Goal: Information Seeking & Learning: Check status

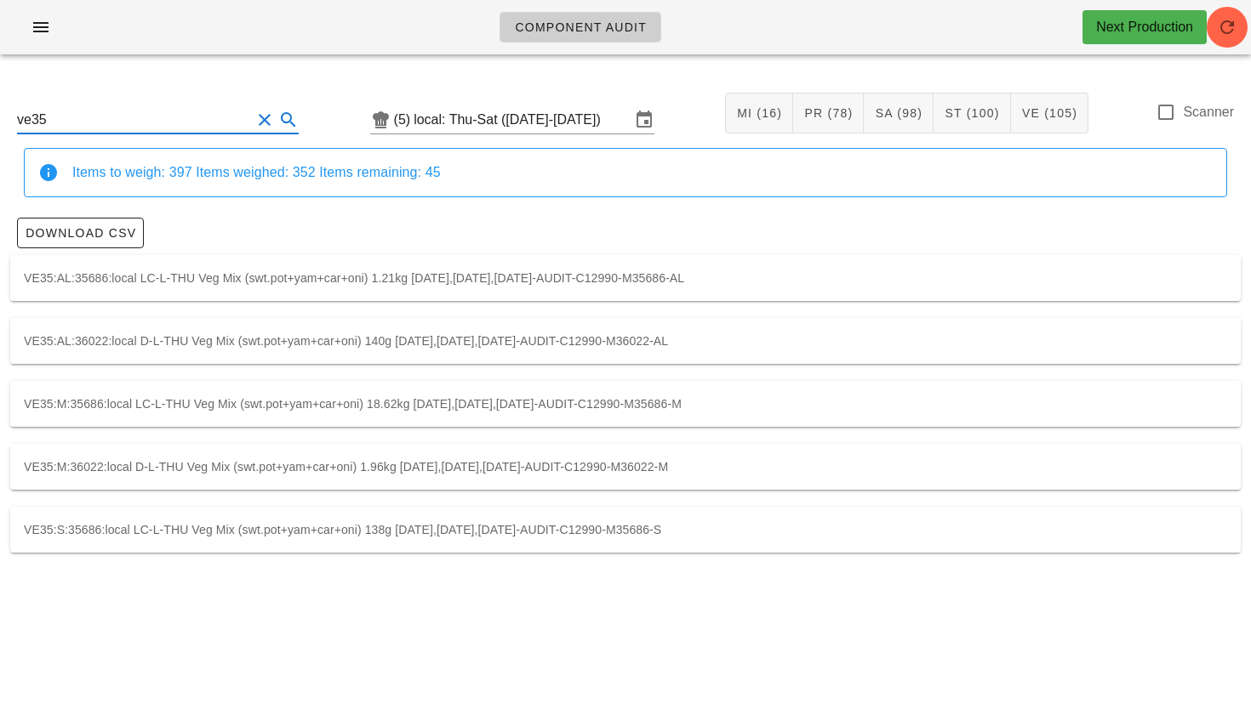
scroll to position [1, 0]
drag, startPoint x: 94, startPoint y: 119, endPoint x: 0, endPoint y: 145, distance: 97.0
click at [0, 144] on div "ve35 (5) local: Thu-Sat (Oct 2-Oct 4) MI (16) PR (78) SA (98) ST (100) VE (105)…" at bounding box center [625, 324] width 1251 height 512
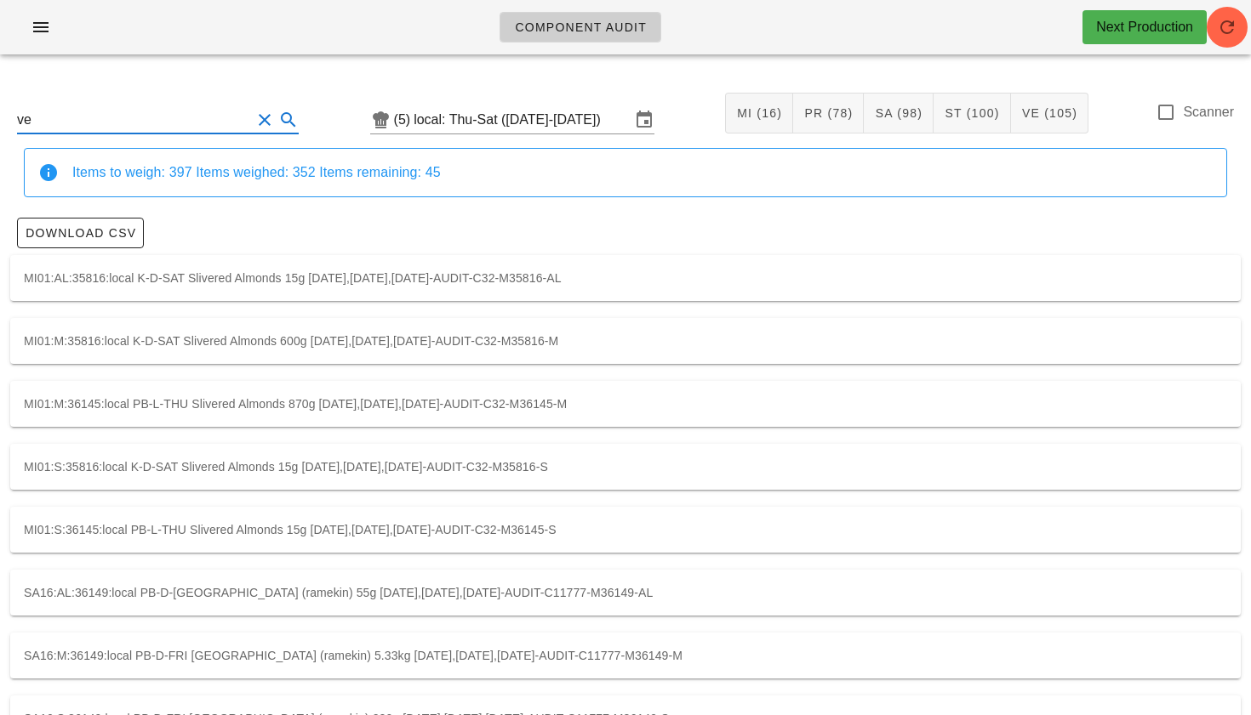
type input "v"
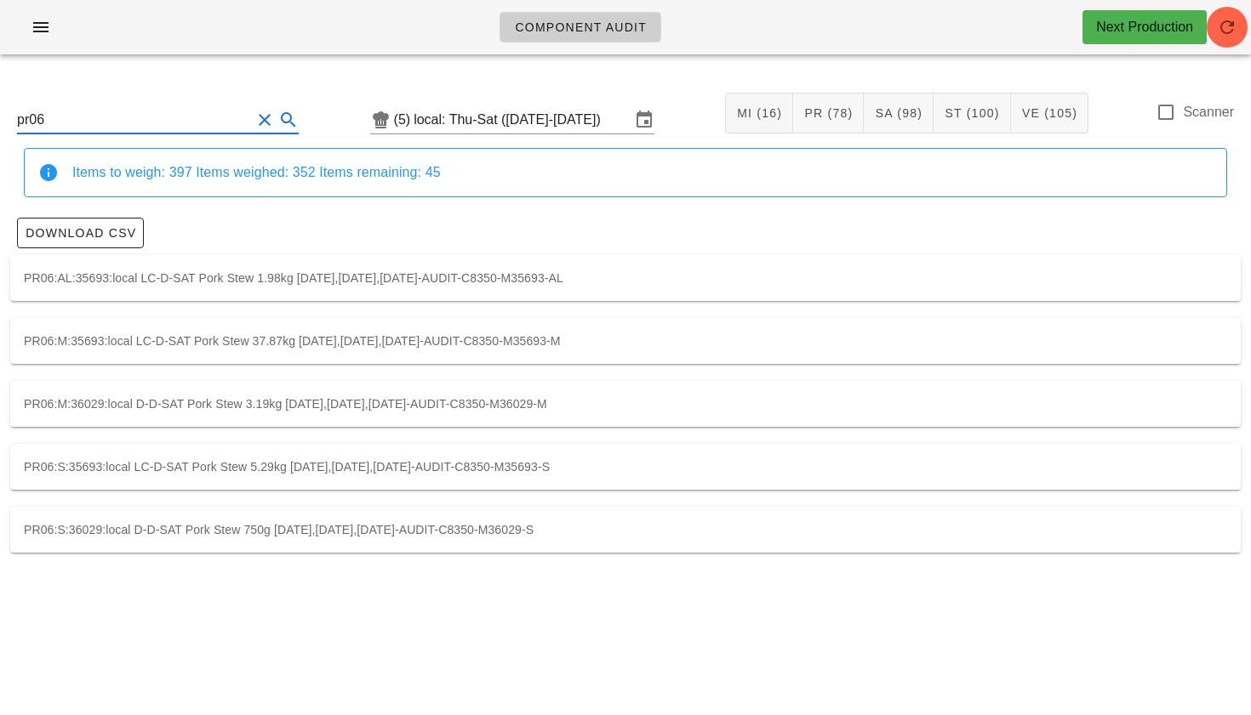
click at [278, 117] on icon at bounding box center [288, 120] width 20 height 20
click at [313, 277] on div "PR06:AL:35693:local LC-D-SAT Pork Stew 1.98kg [DATE],[DATE],[DATE]-AUDIT-C8350-…" at bounding box center [625, 278] width 1230 height 46
click at [234, 340] on div "PR06:M:35693:local LC-D-SAT Pork Stew 37.87kg [DATE],[DATE],[DATE]-AUDIT-C8350-…" at bounding box center [625, 341] width 1230 height 46
click at [358, 402] on div "PR06:M:36029:local D-D-SAT Pork Stew 3.19kg [DATE],[DATE],[DATE]-AUDIT-C8350-M3…" at bounding box center [625, 404] width 1230 height 46
click at [300, 472] on div "PR06:S:35693:local LC-D-SAT Pork Stew 5.29kg [DATE],[DATE],[DATE]-AUDIT-C8350-M…" at bounding box center [625, 467] width 1230 height 46
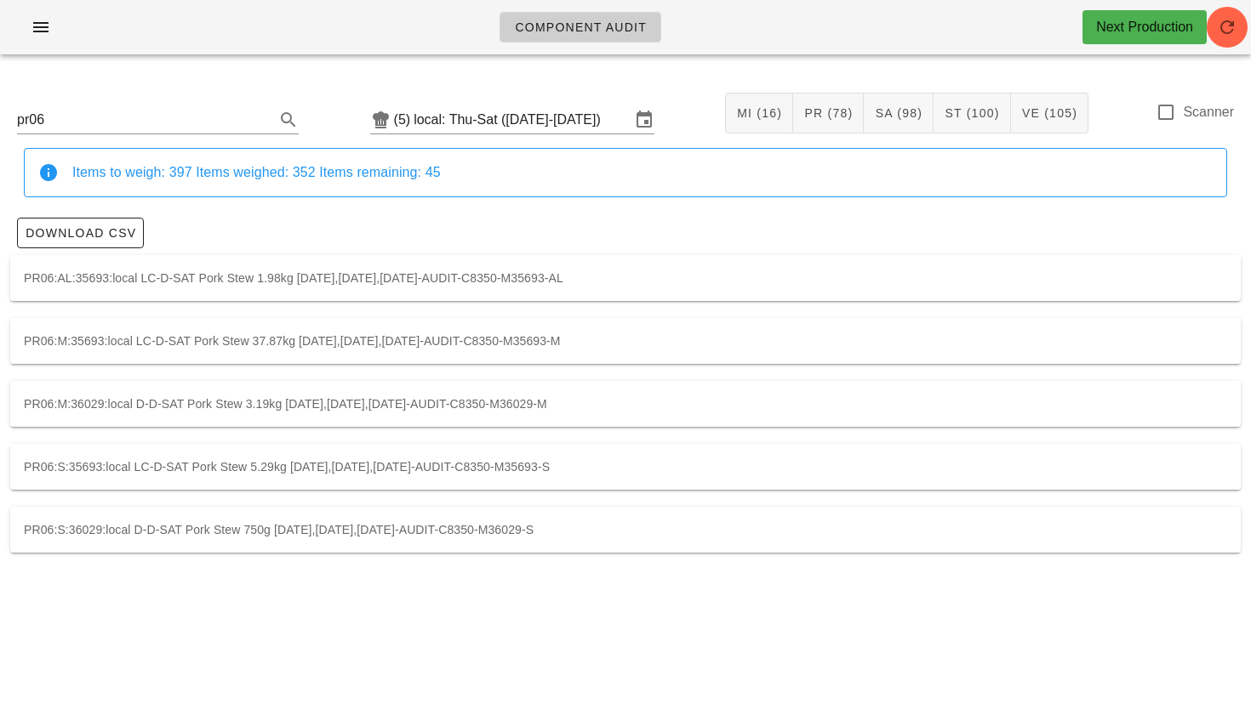
click at [299, 533] on div "PR06:S:36029:local D-D-SAT Pork Stew 750g [DATE],[DATE],[DATE]-AUDIT-C8350-M360…" at bounding box center [625, 530] width 1230 height 46
click at [310, 274] on div "PR06:AL:35693:local LC-D-SAT Pork Stew 1.98kg [DATE],[DATE],[DATE]-AUDIT-C8350-…" at bounding box center [625, 278] width 1230 height 46
click at [232, 339] on div "PR06:M:35693:local LC-D-SAT Pork Stew 37.87kg [DATE],[DATE],[DATE]-AUDIT-C8350-…" at bounding box center [625, 341] width 1230 height 46
click at [191, 407] on div "PR06:M:36029:local D-D-SAT Pork Stew 3.19kg [DATE],[DATE],[DATE]-AUDIT-C8350-M3…" at bounding box center [625, 404] width 1230 height 46
click at [119, 464] on div "PR06:S:35693:local LC-D-SAT Pork Stew 5.29kg [DATE],[DATE],[DATE]-AUDIT-C8350-M…" at bounding box center [625, 467] width 1230 height 46
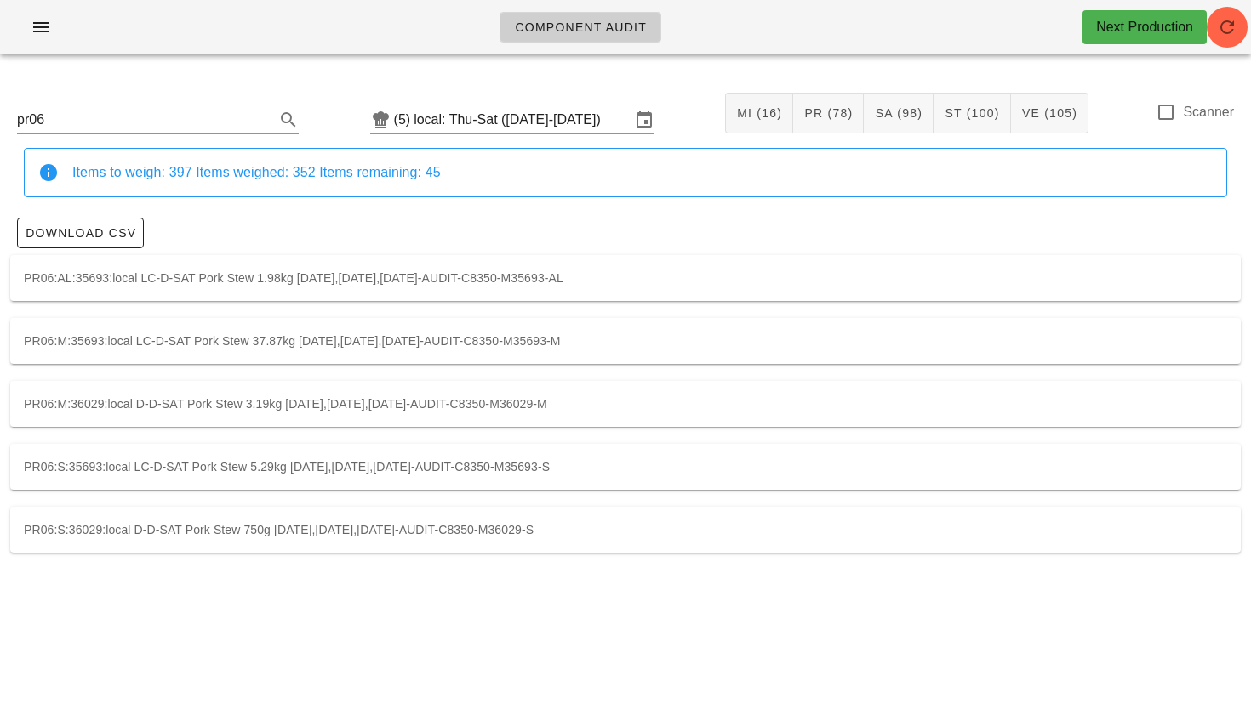
click at [284, 539] on div "PR06:S:36029:local D-D-SAT Pork Stew 750g [DATE],[DATE],[DATE]-AUDIT-C8350-M360…" at bounding box center [625, 530] width 1230 height 46
click at [401, 345] on div "PR06:M:35693:local LC-D-SAT Pork Stew 37.87kg [DATE],[DATE],[DATE]-AUDIT-C8350-…" at bounding box center [625, 341] width 1230 height 46
type input "PR06:M:35693:local"
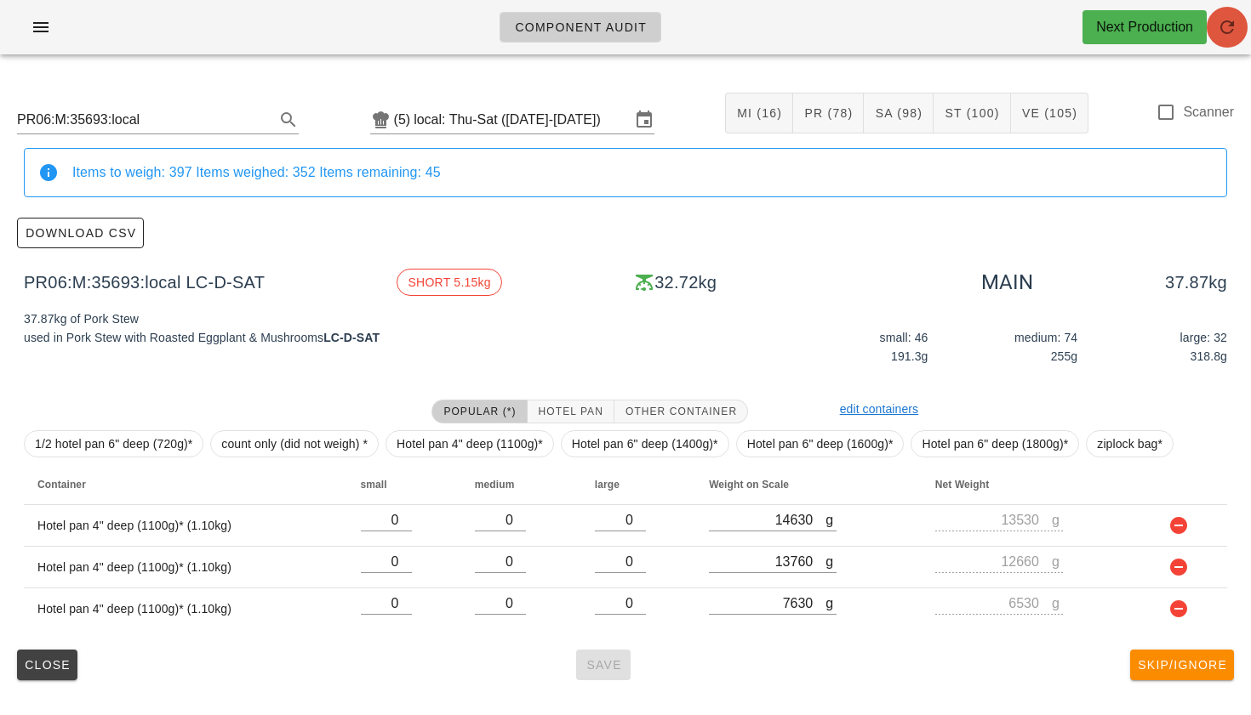
click at [1222, 37] on button "button" at bounding box center [1226, 27] width 41 height 41
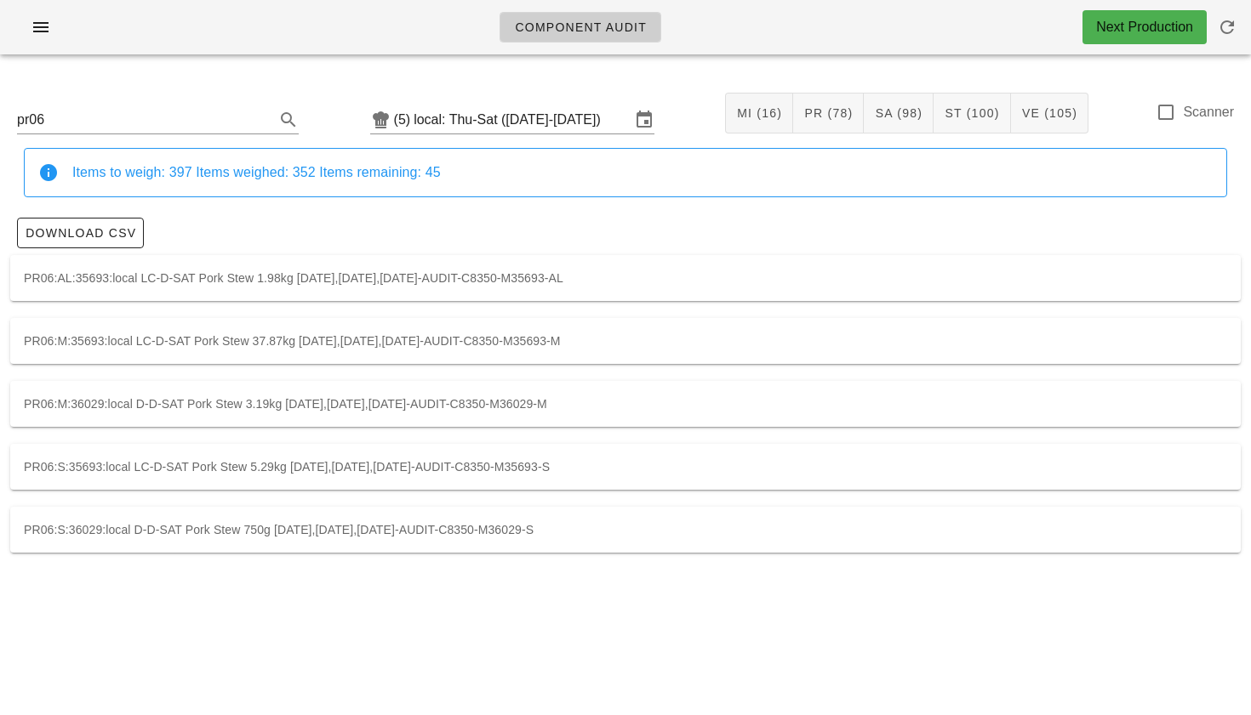
click at [271, 340] on div "PR06:M:35693:local LC-D-SAT Pork Stew 37.87kg [DATE],[DATE],[DATE]-AUDIT-C8350-…" at bounding box center [625, 341] width 1230 height 46
click at [306, 350] on div "PR06:M:35693:local LC-D-SAT Pork Stew 37.87kg [DATE],[DATE],[DATE]-AUDIT-C8350-…" at bounding box center [625, 341] width 1230 height 46
click at [166, 406] on div "PR06:M:36029:local D-D-SAT Pork Stew 3.19kg [DATE],[DATE],[DATE]-AUDIT-C8350-M3…" at bounding box center [625, 404] width 1230 height 46
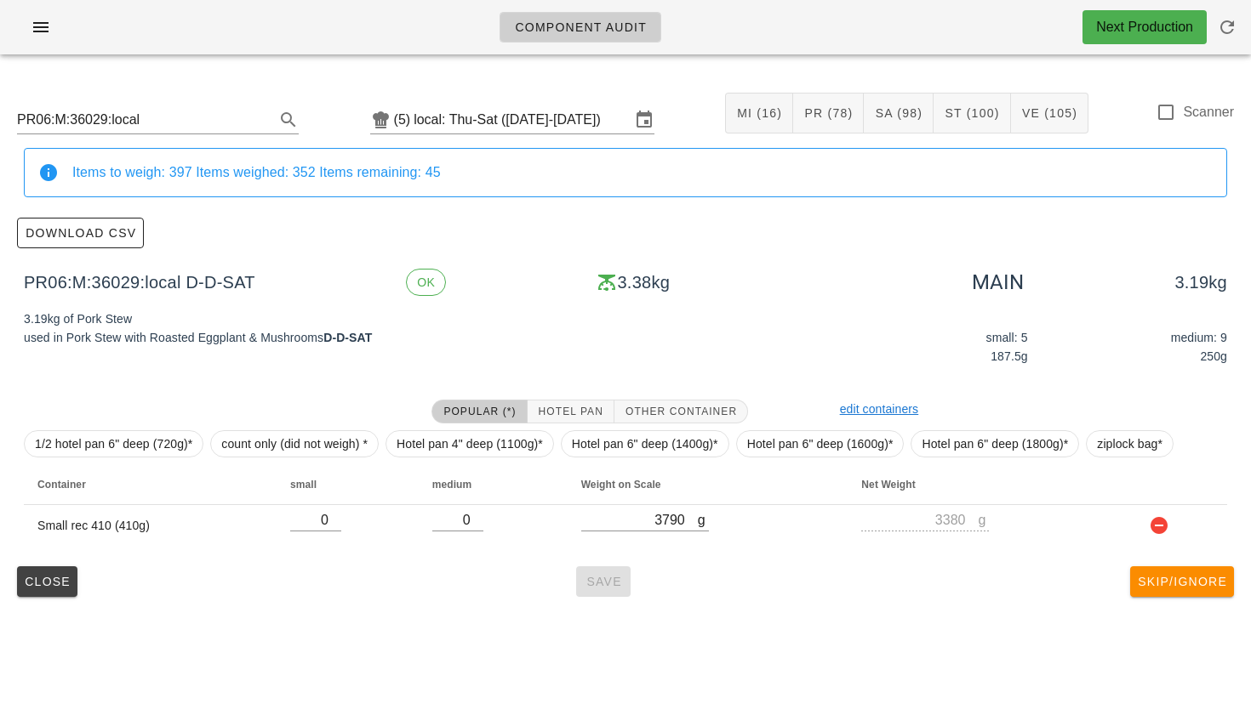
type input "pr06"
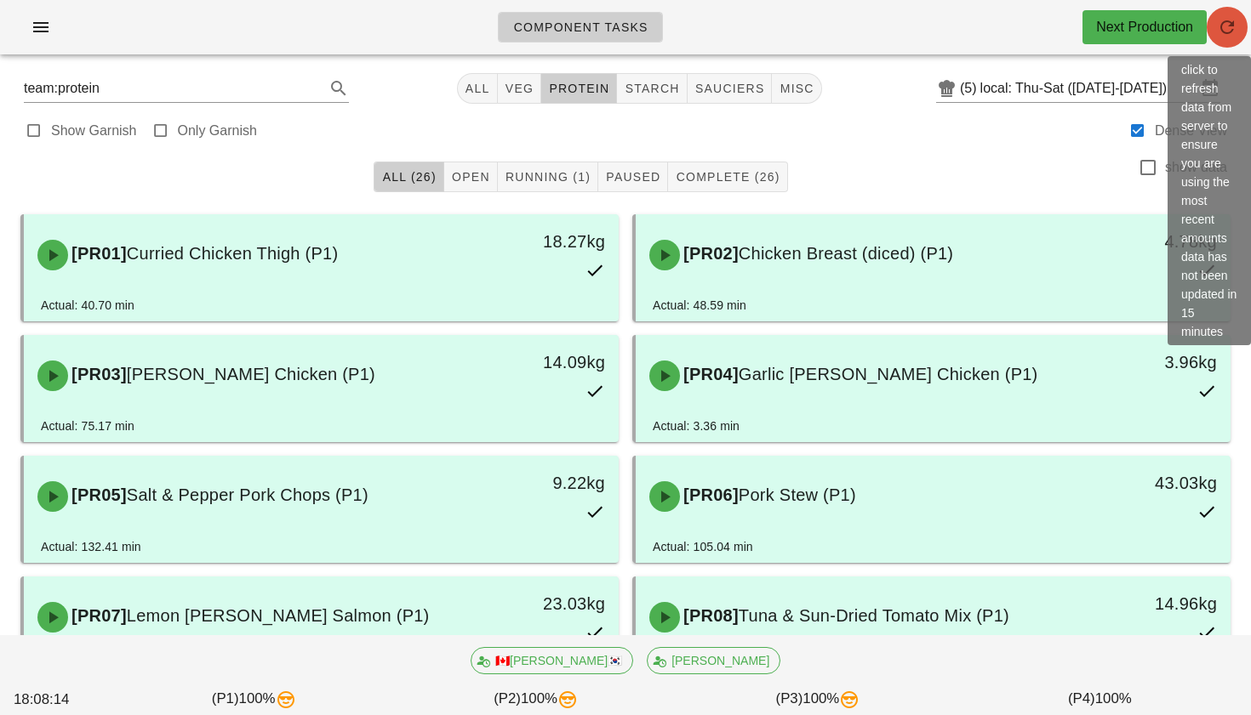
click at [1226, 18] on icon "button" at bounding box center [1227, 27] width 20 height 20
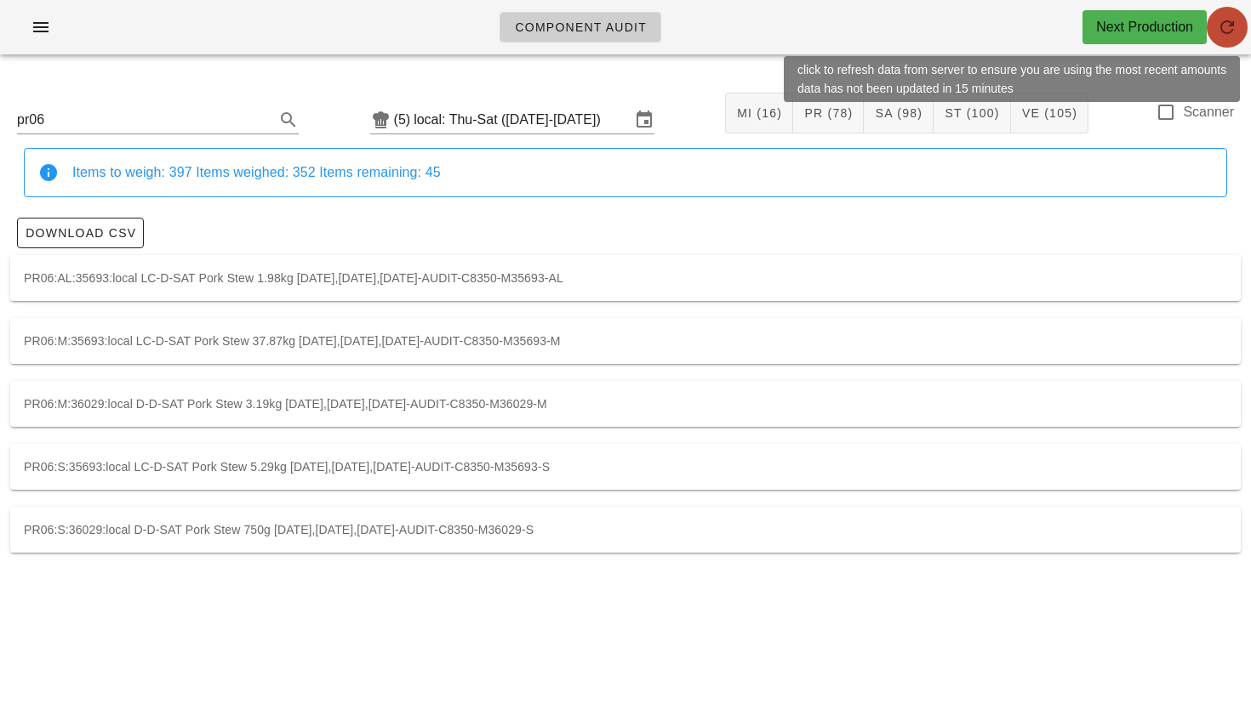
click at [1224, 24] on icon "button" at bounding box center [1227, 27] width 20 height 20
